Goal: Transaction & Acquisition: Purchase product/service

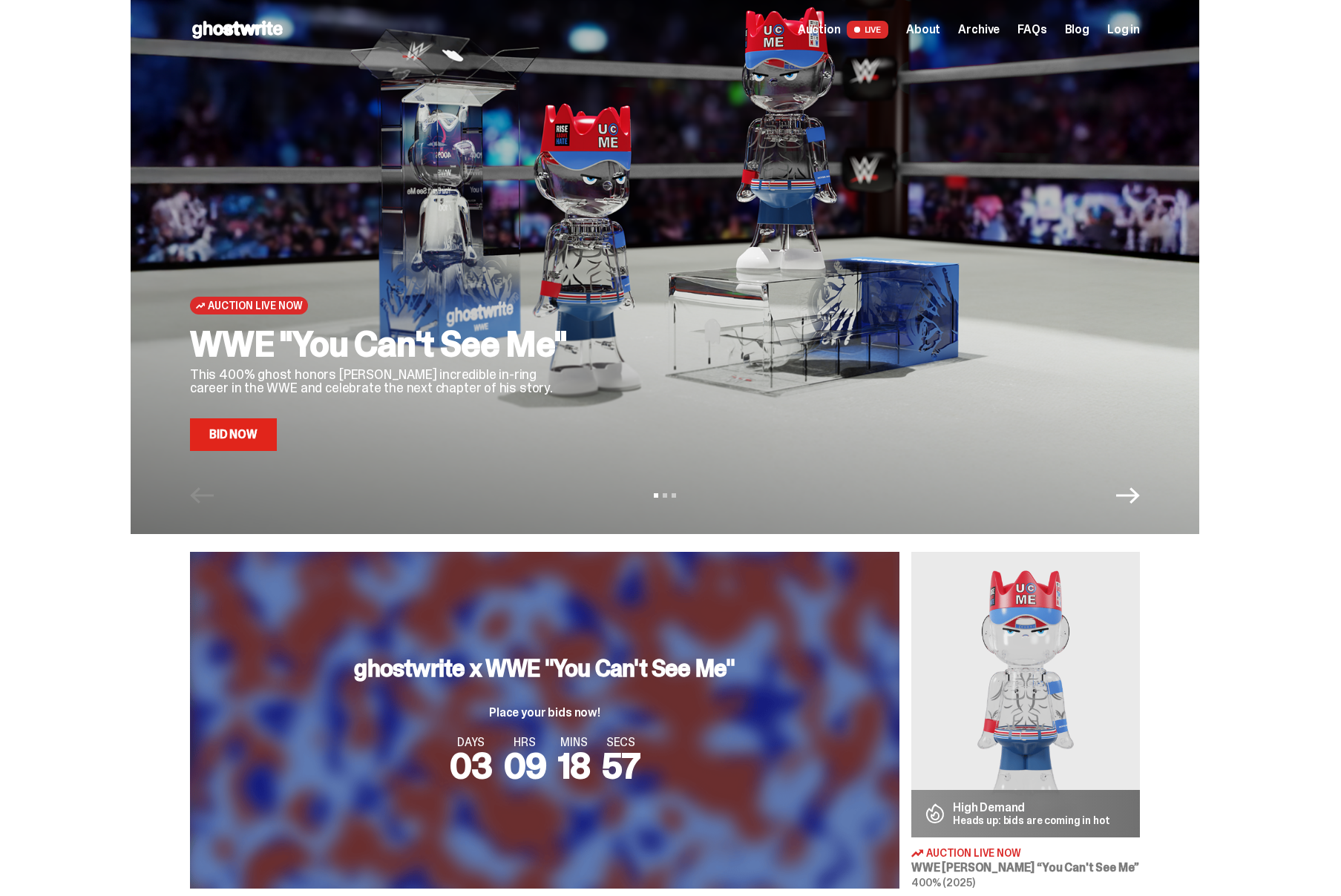
click at [257, 437] on link "Bid Now" at bounding box center [233, 434] width 87 height 32
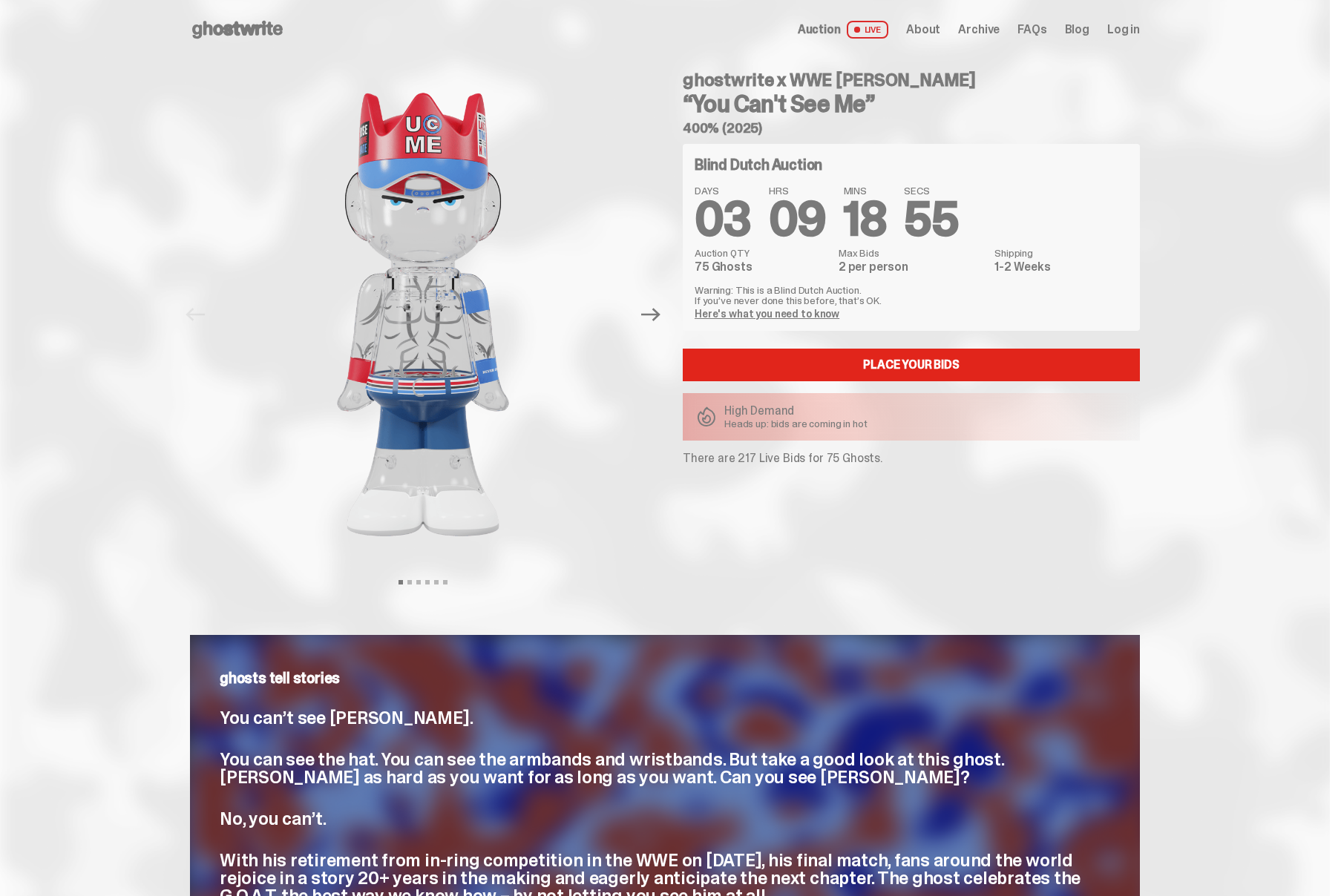
click at [751, 461] on p "There are 217 Live Bids for 75 Ghosts." at bounding box center [911, 458] width 457 height 12
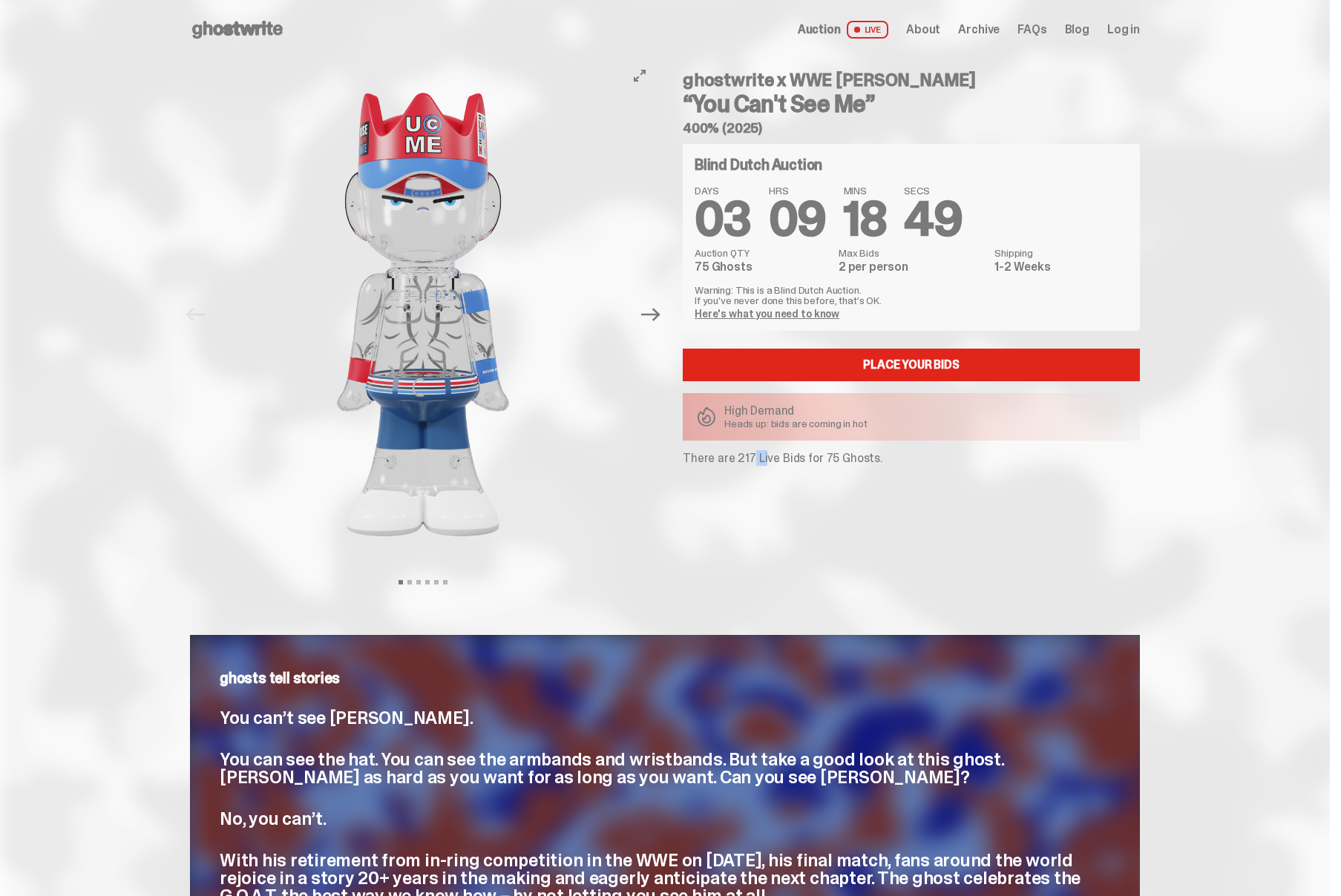
click at [656, 326] on button "Next" at bounding box center [650, 314] width 32 height 32
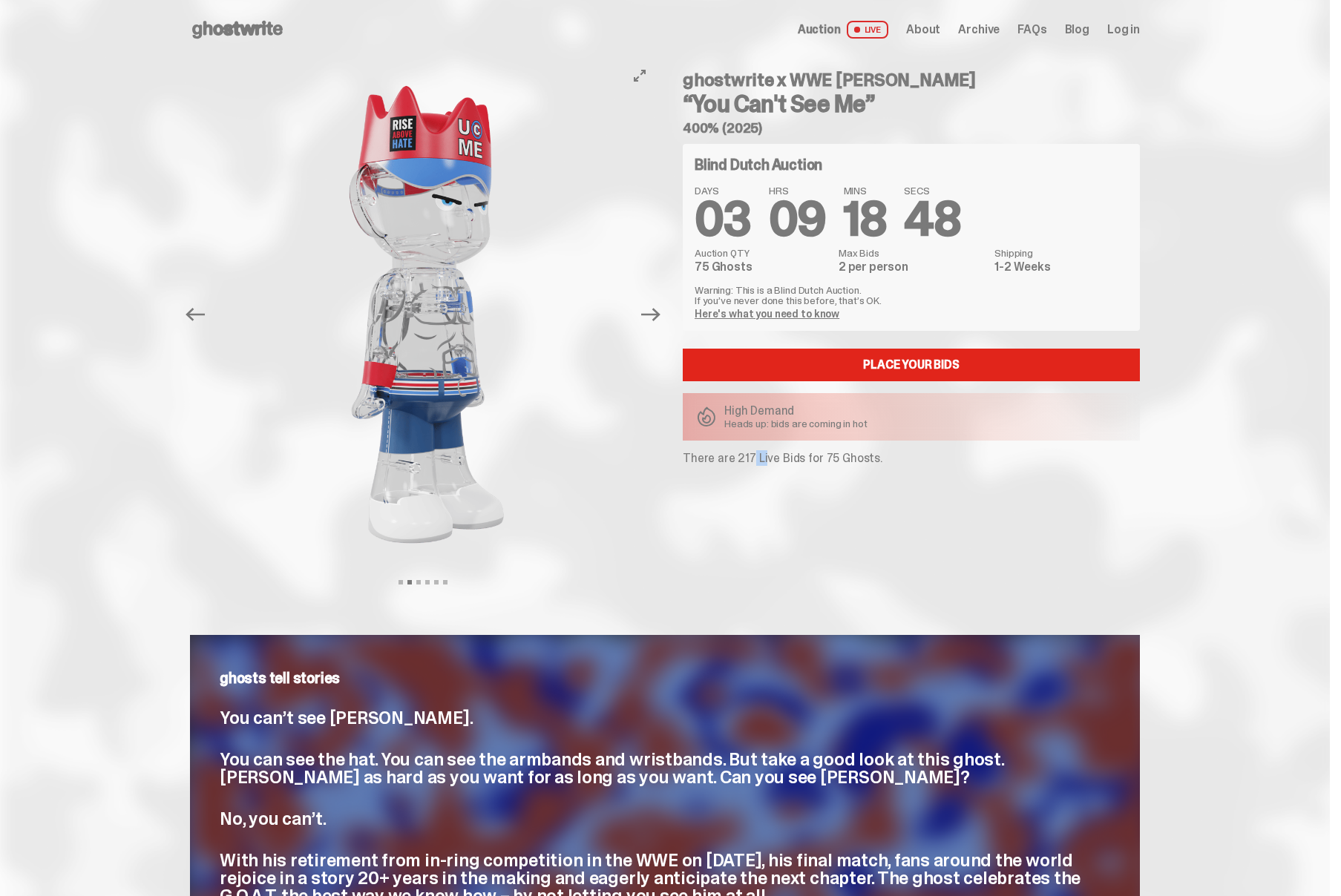
click at [656, 326] on button "Next" at bounding box center [650, 314] width 32 height 32
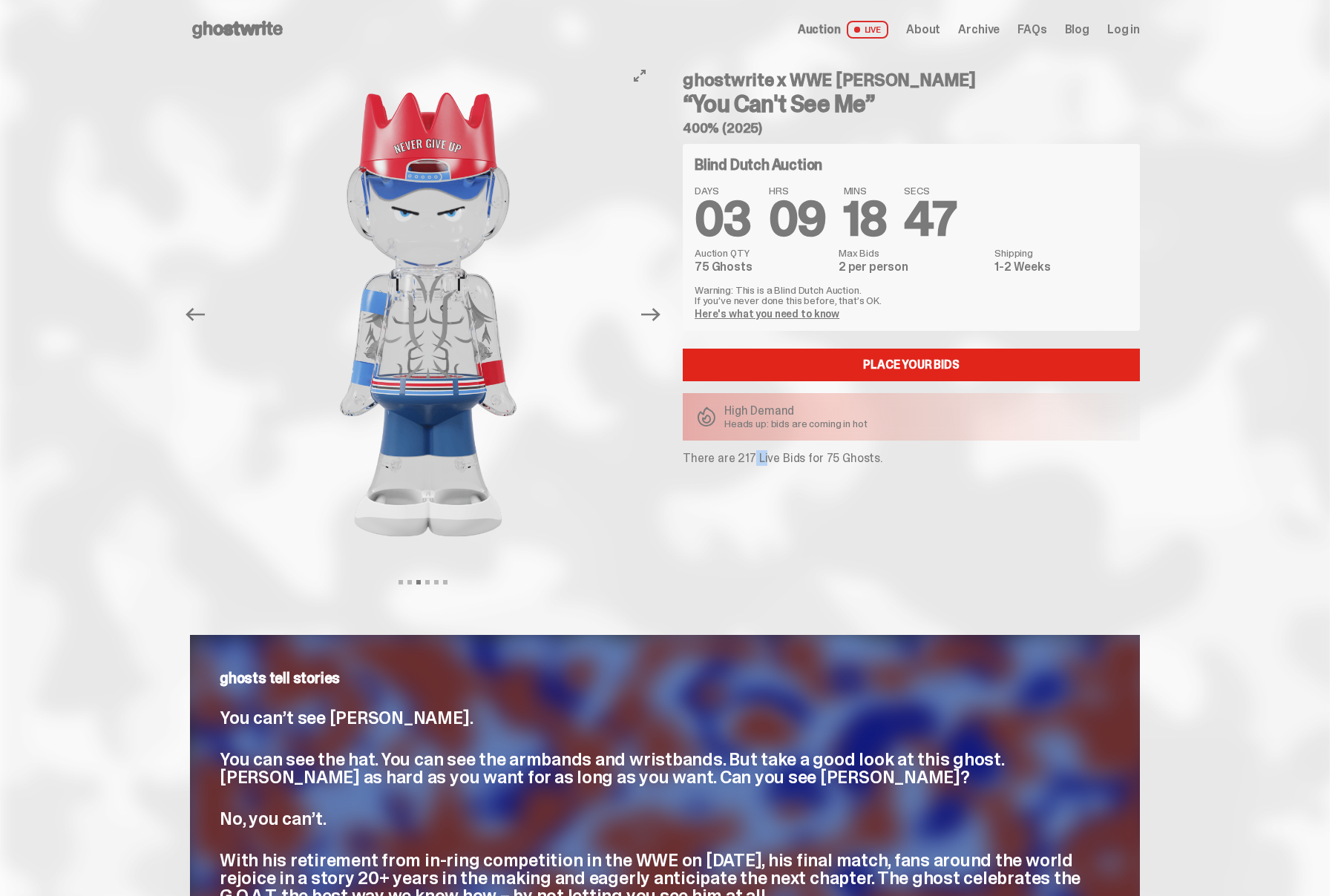
click at [656, 326] on button "Next" at bounding box center [650, 314] width 32 height 32
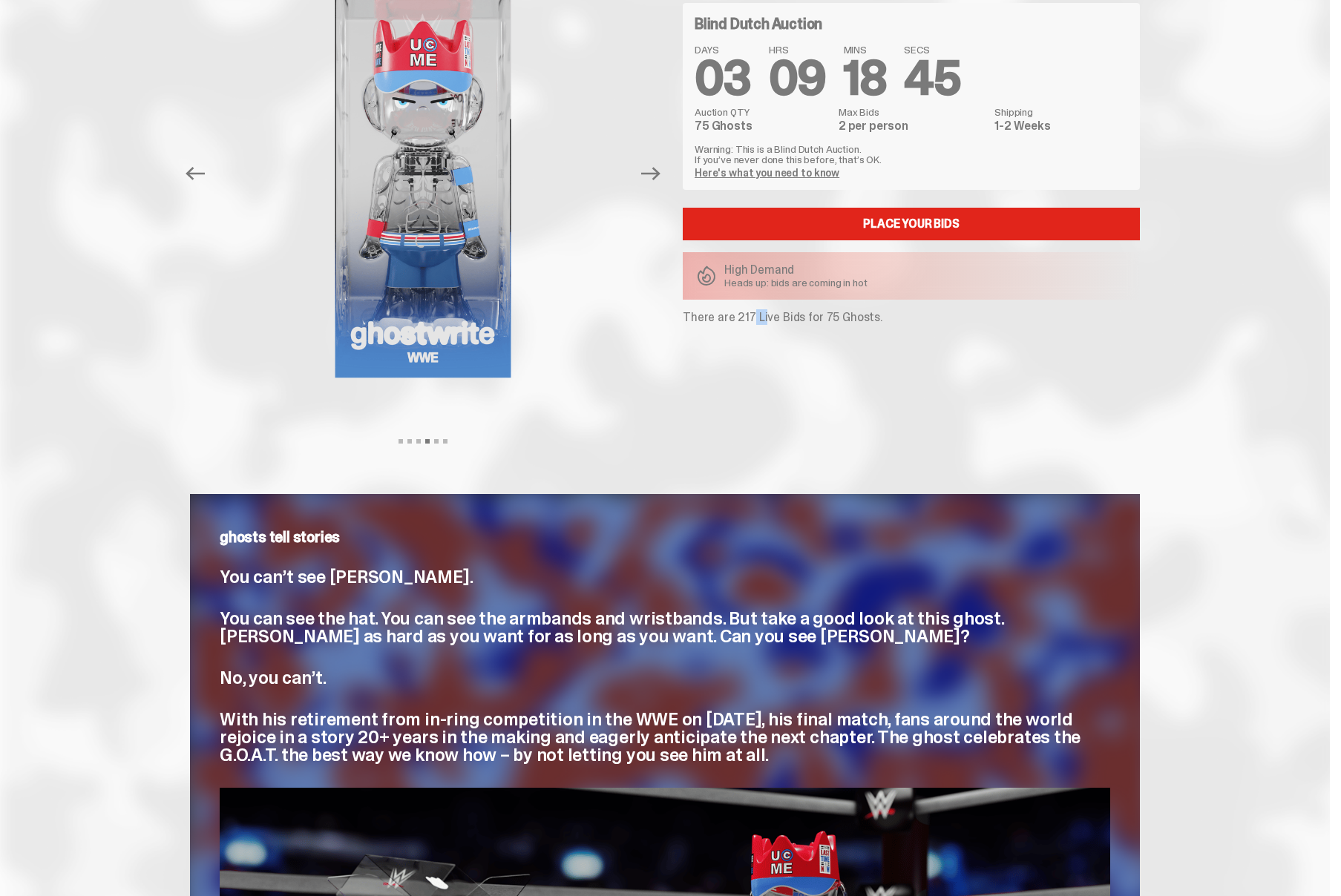
scroll to position [168, 0]
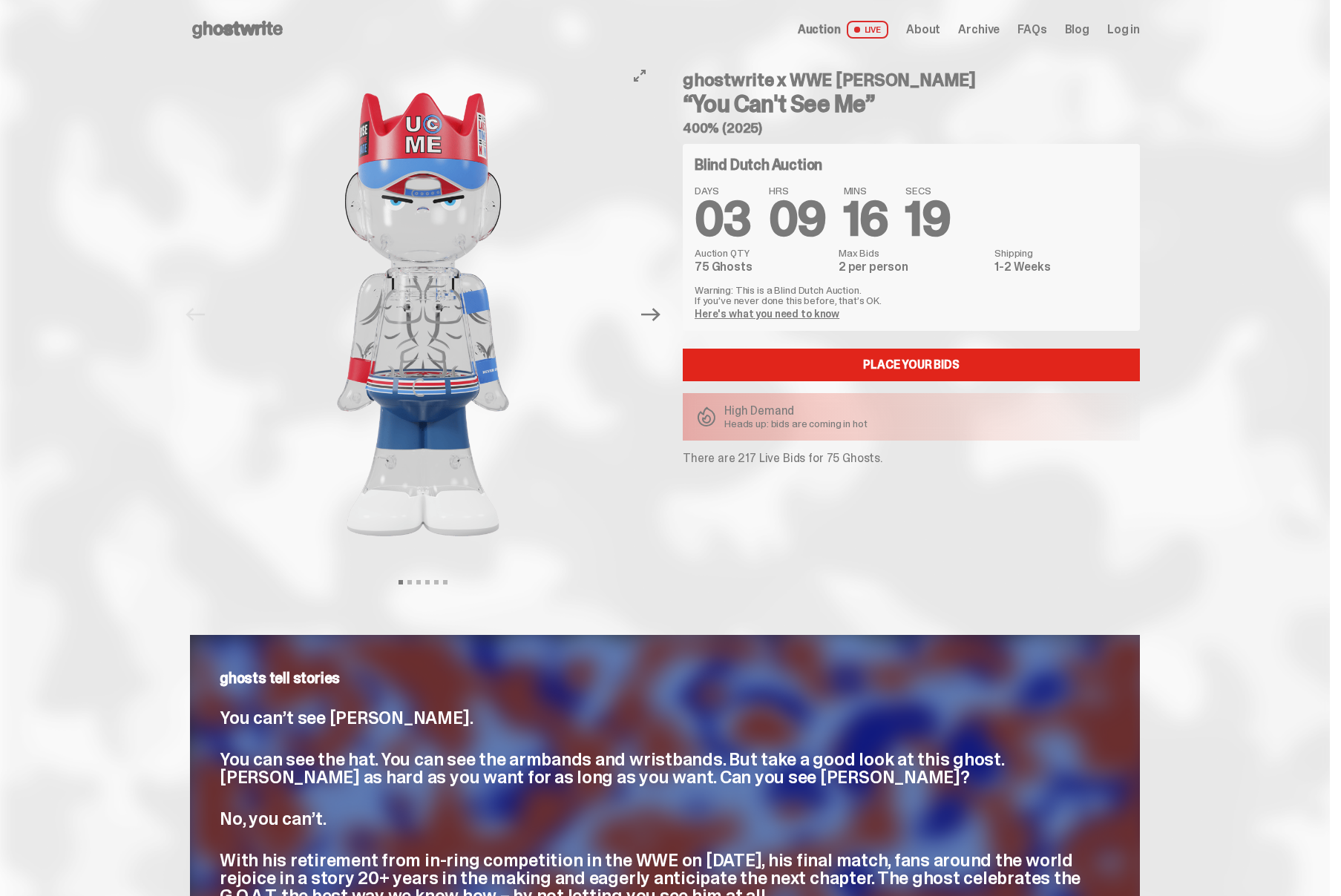
click at [659, 326] on button "Next" at bounding box center [650, 314] width 32 height 32
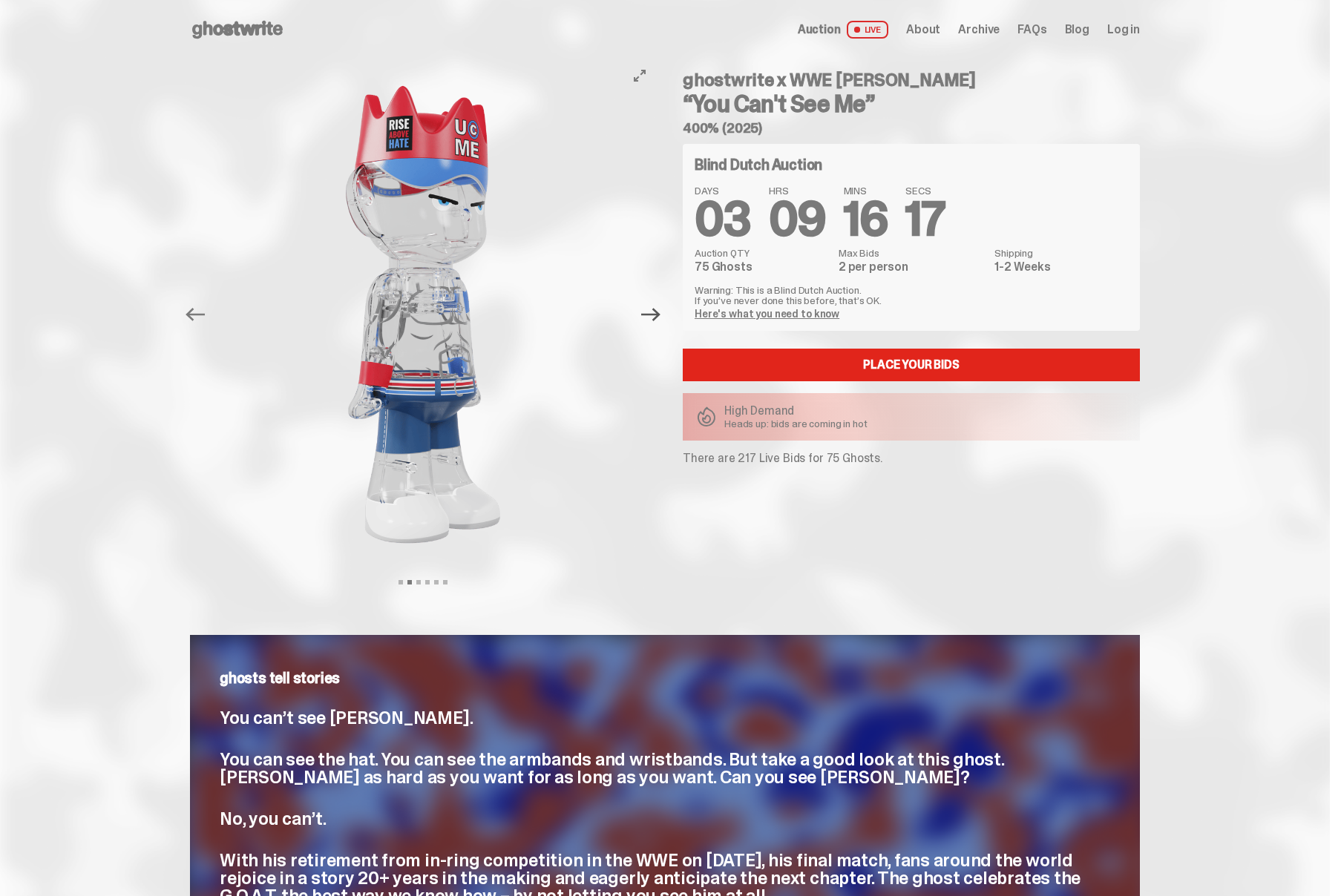
click at [656, 317] on icon "Next" at bounding box center [650, 314] width 19 height 19
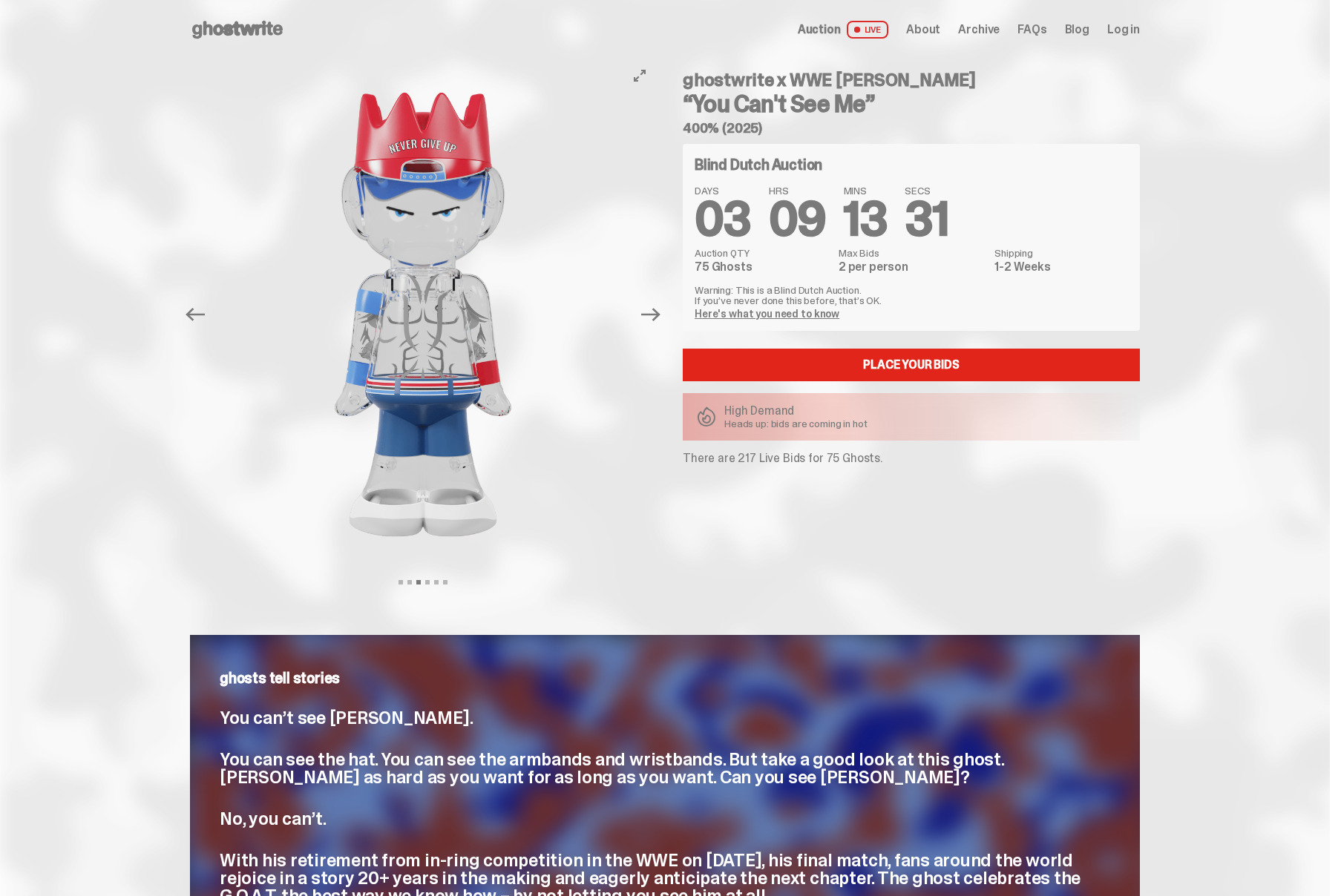
click at [652, 325] on button "Next" at bounding box center [650, 314] width 32 height 32
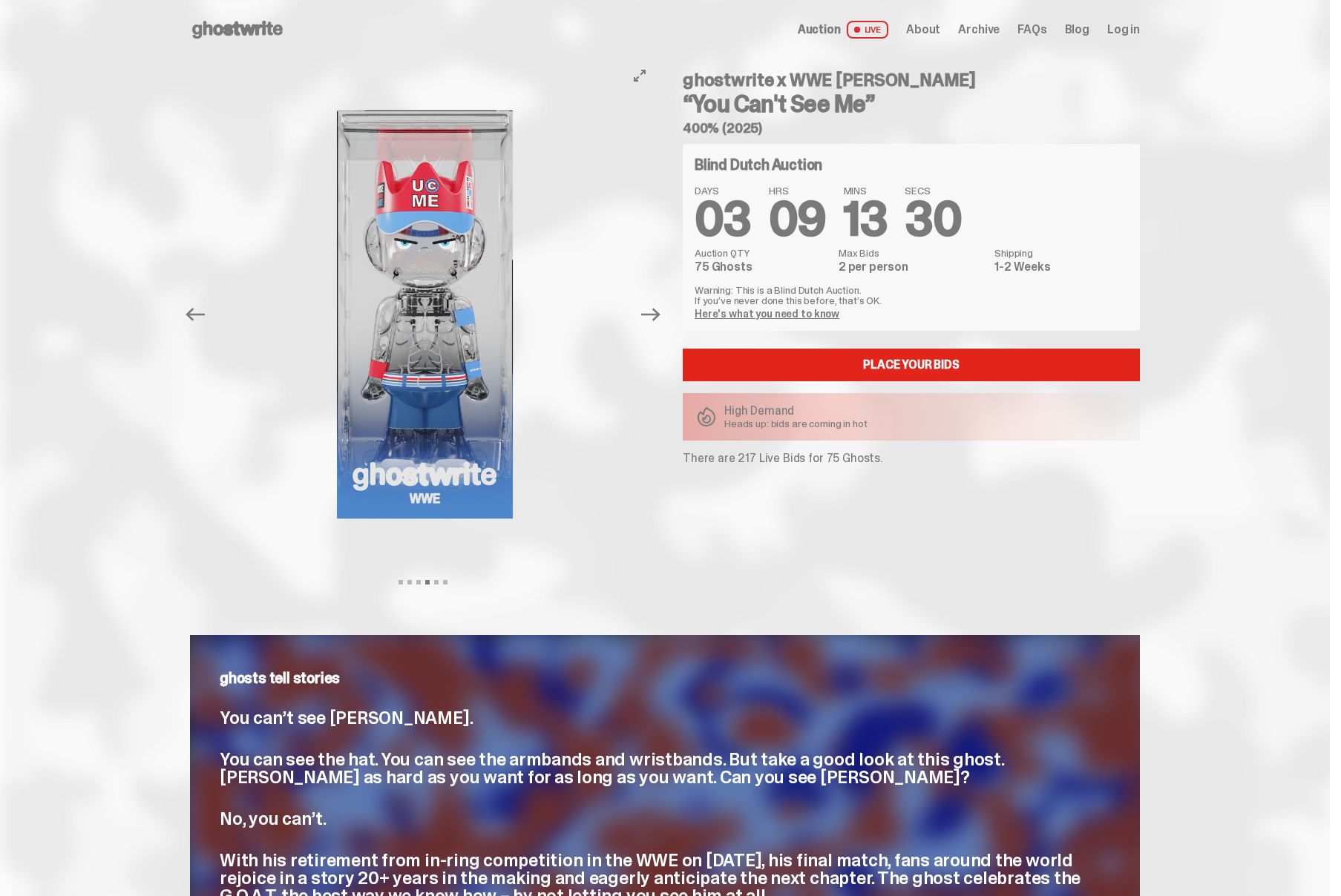
click at [652, 325] on button "Next" at bounding box center [650, 314] width 32 height 32
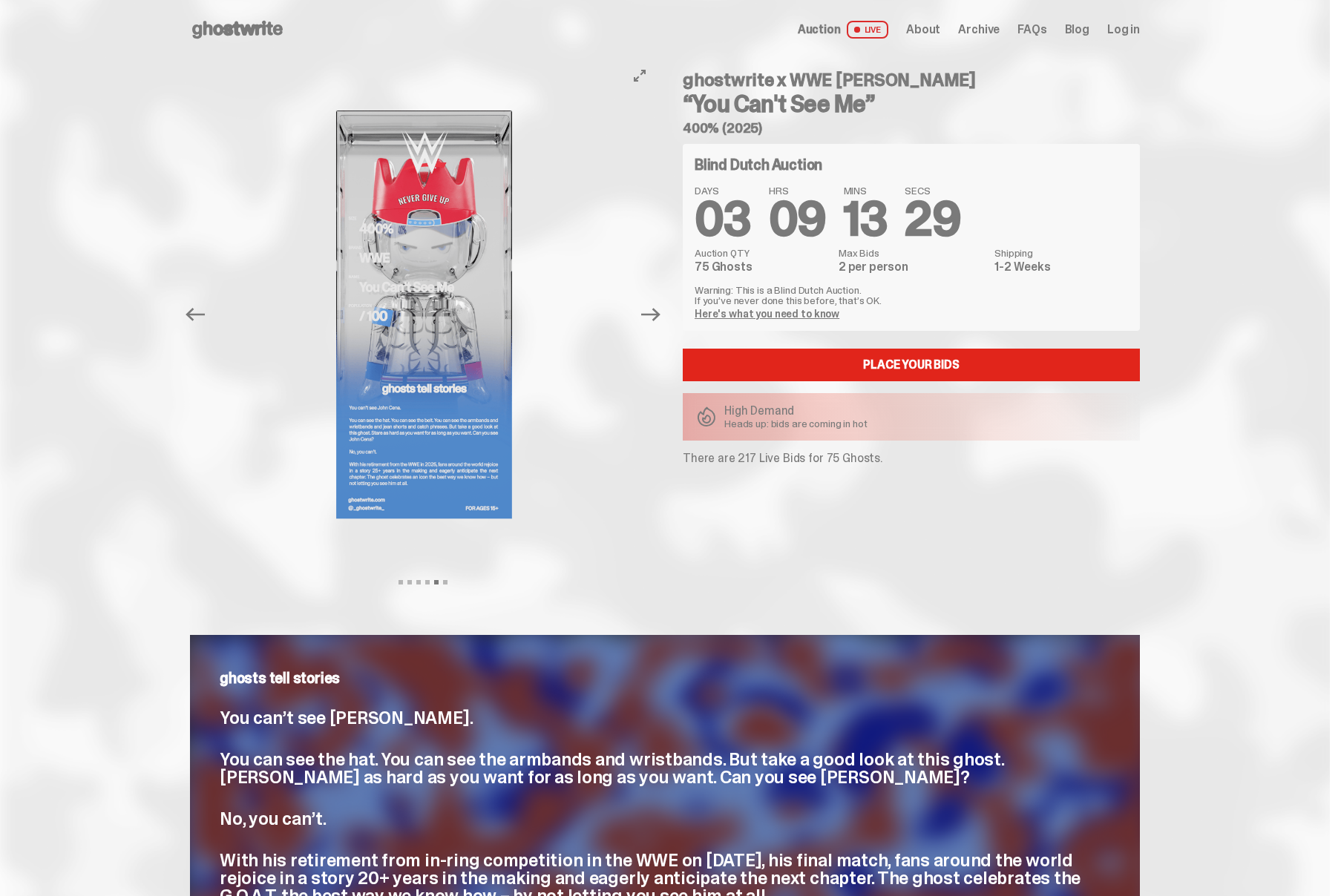
click at [652, 325] on button "Next" at bounding box center [650, 314] width 32 height 32
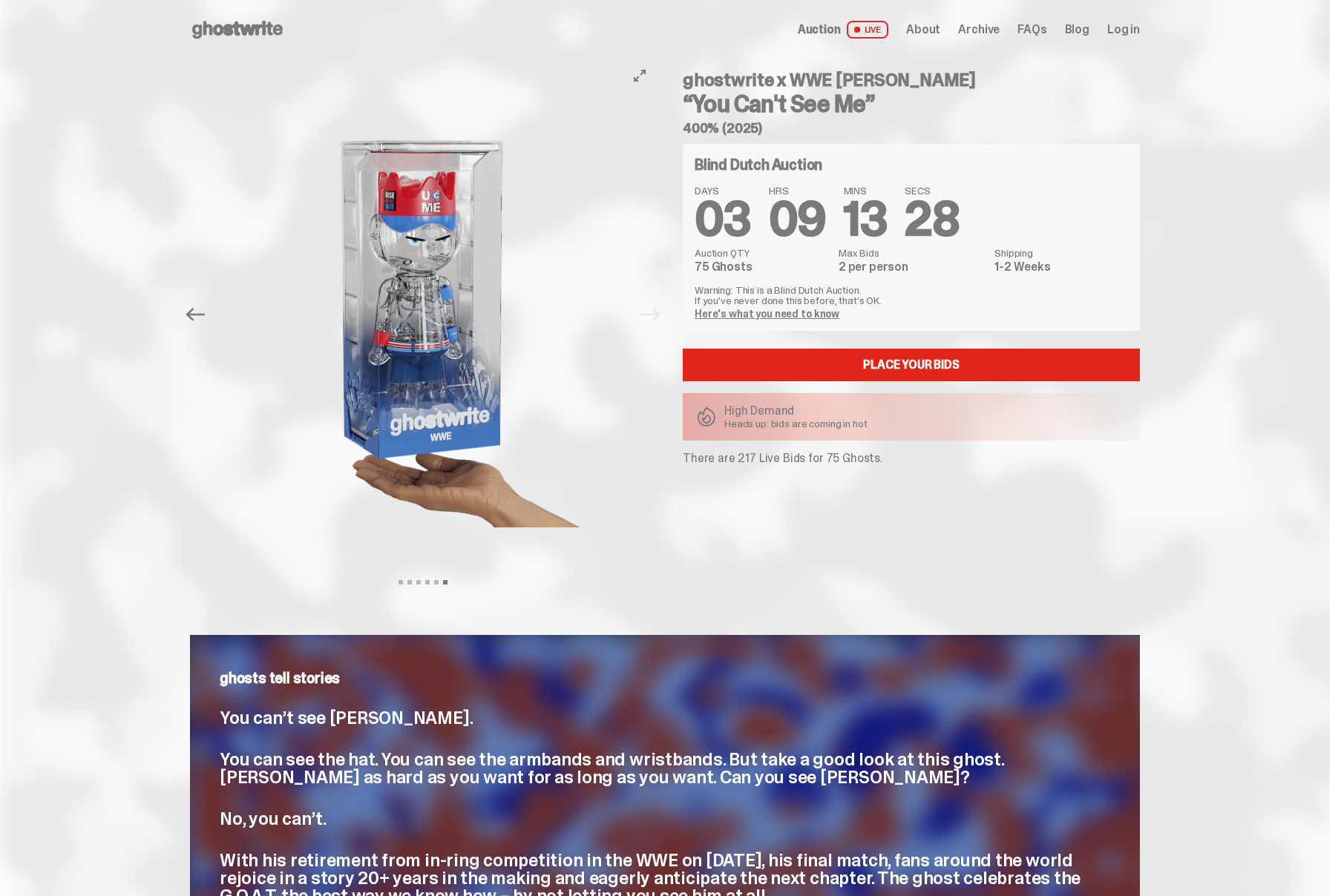
click at [652, 325] on div at bounding box center [423, 314] width 466 height 510
